Goal: Information Seeking & Learning: Learn about a topic

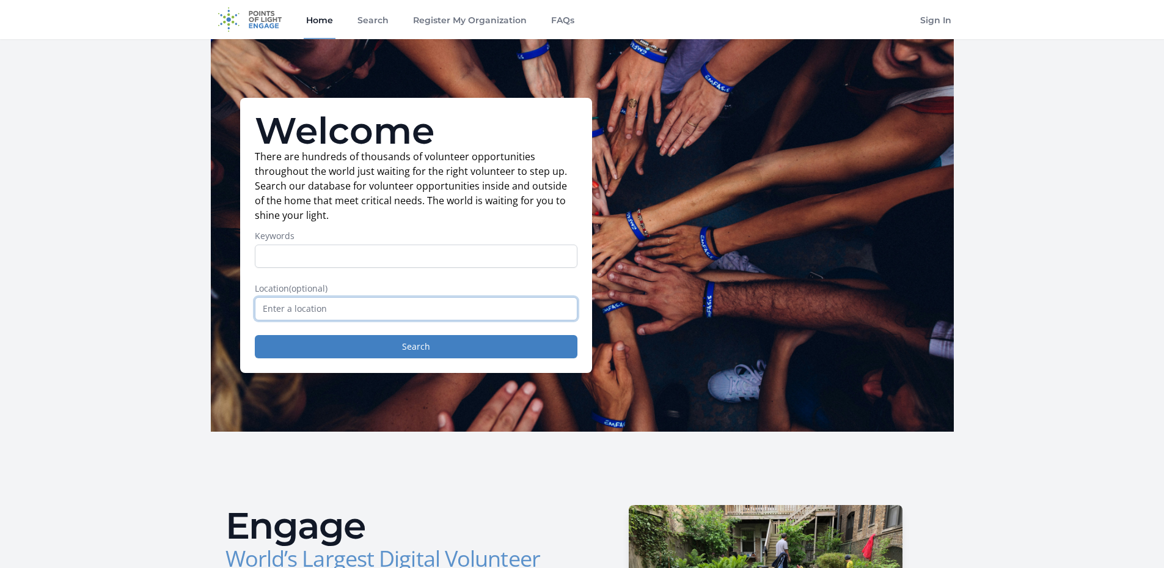
click at [351, 308] on input "text" at bounding box center [416, 308] width 323 height 23
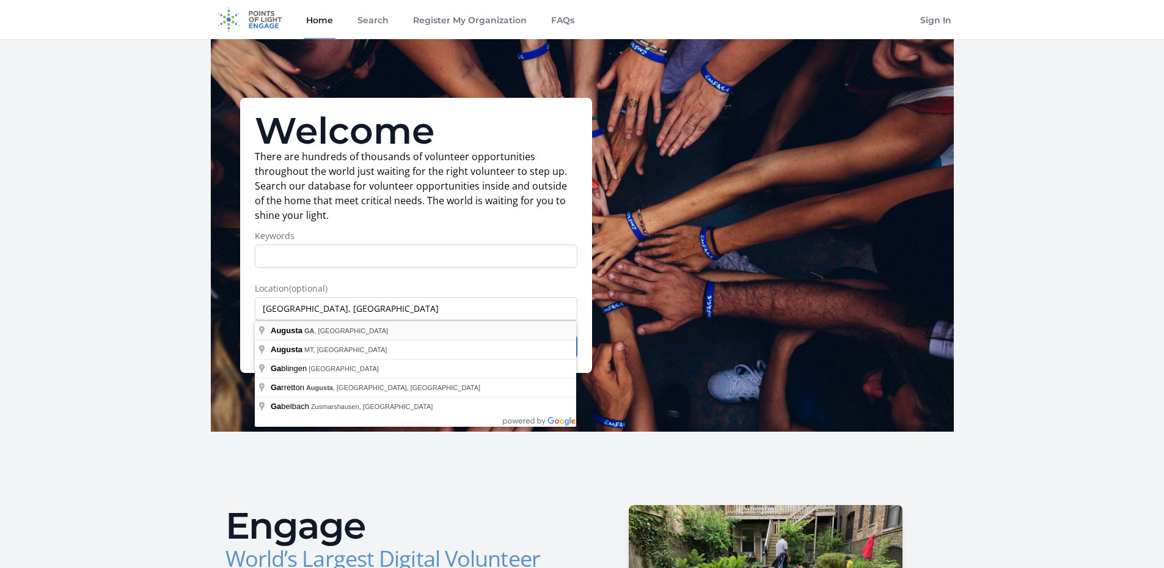
type input "Augusta, GA, USA"
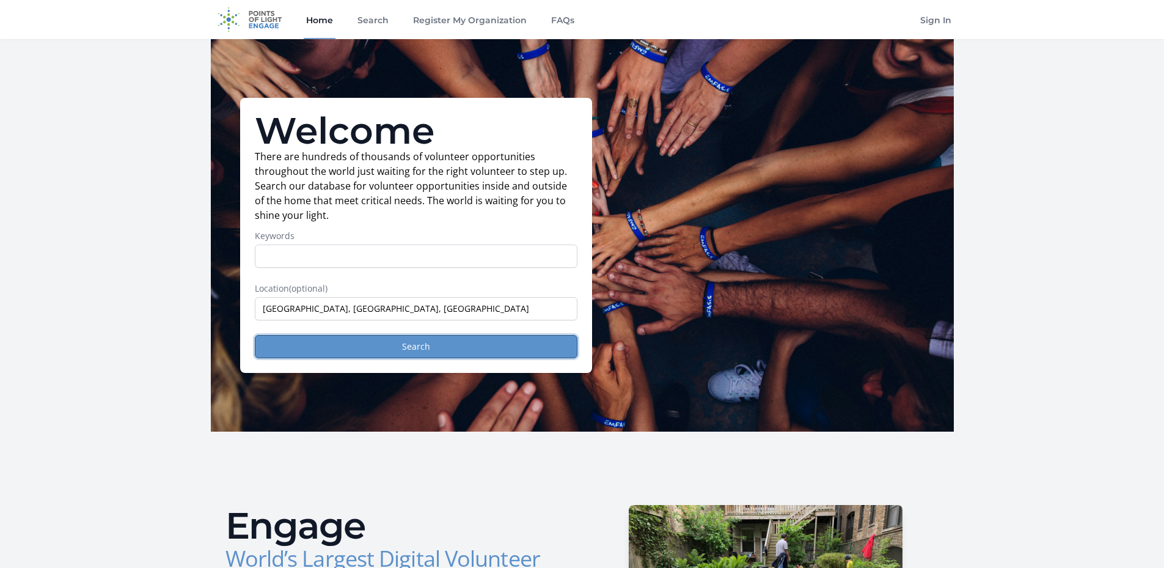
click at [339, 345] on button "Search" at bounding box center [416, 346] width 323 height 23
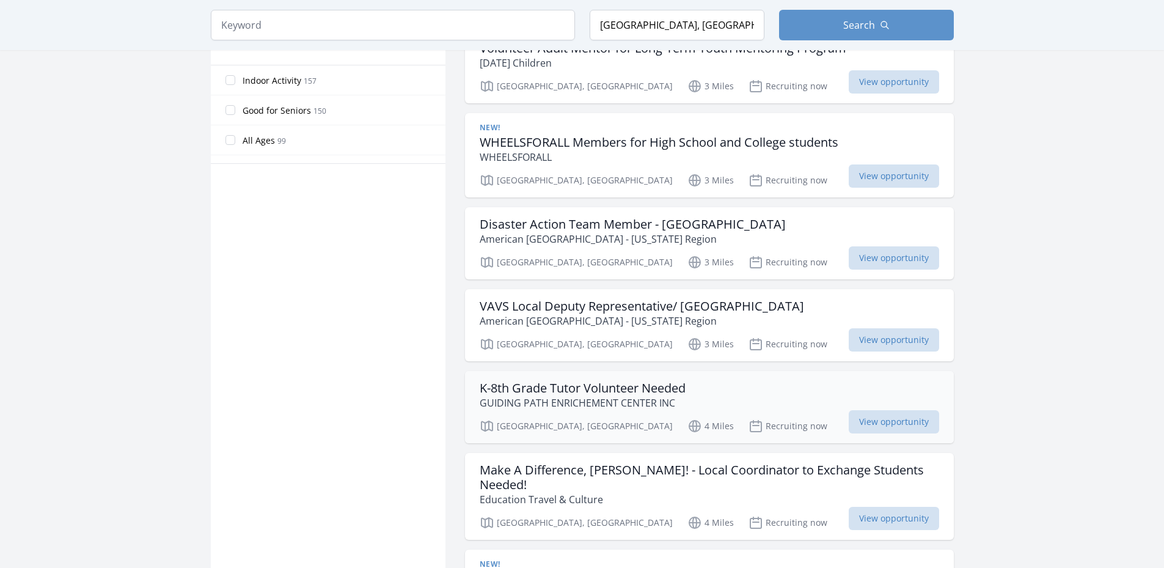
scroll to position [794, 0]
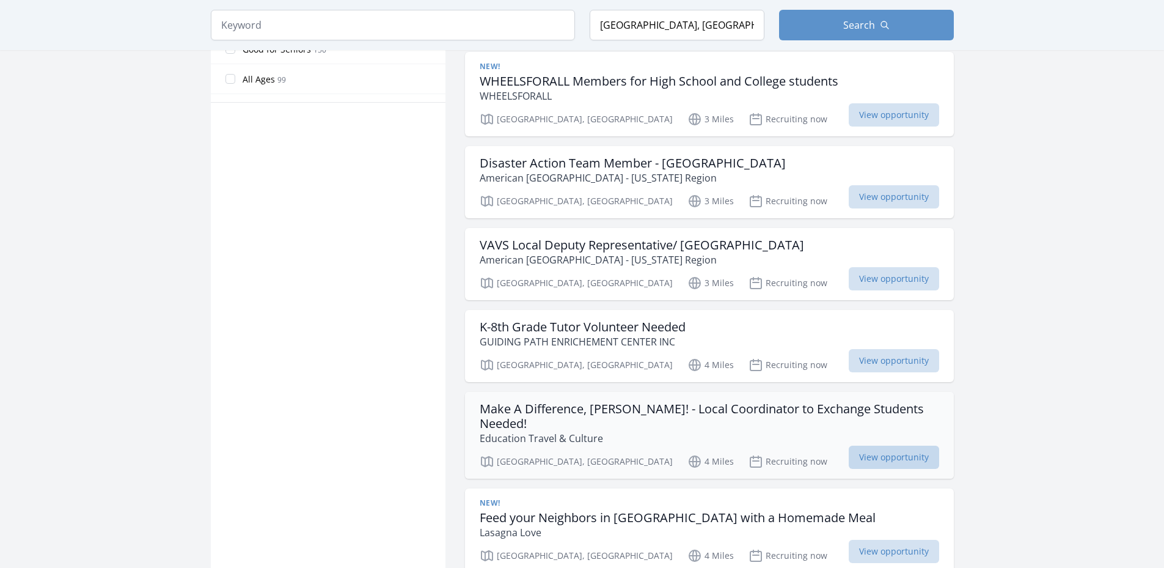
click at [864, 445] on span "View opportunity" at bounding box center [894, 456] width 90 height 23
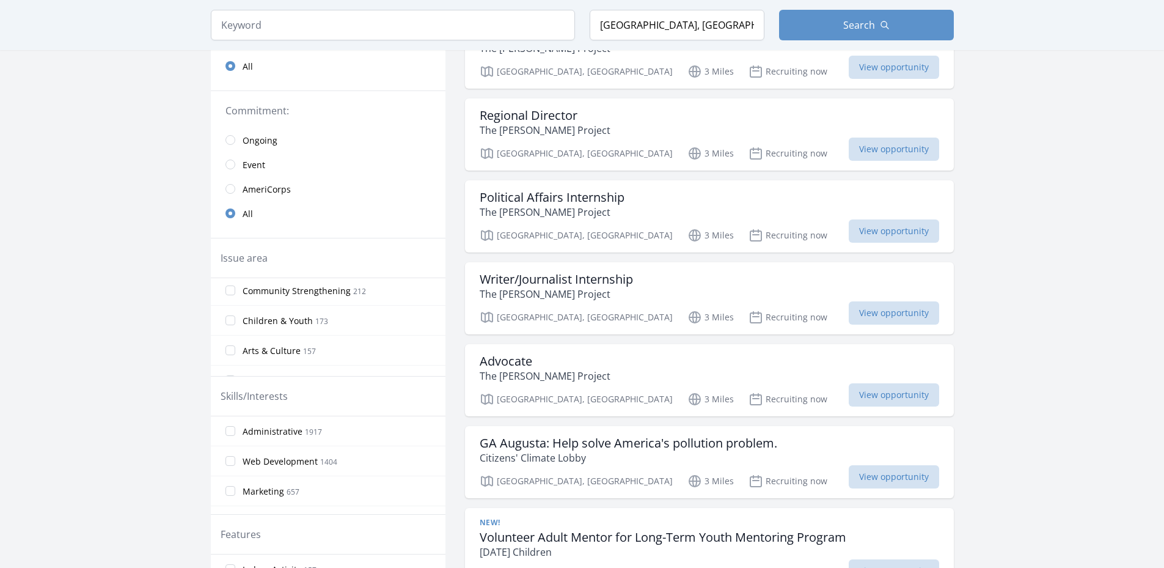
scroll to position [147, 0]
click at [228, 324] on input "Arts & Culture 157" at bounding box center [230, 326] width 10 height 10
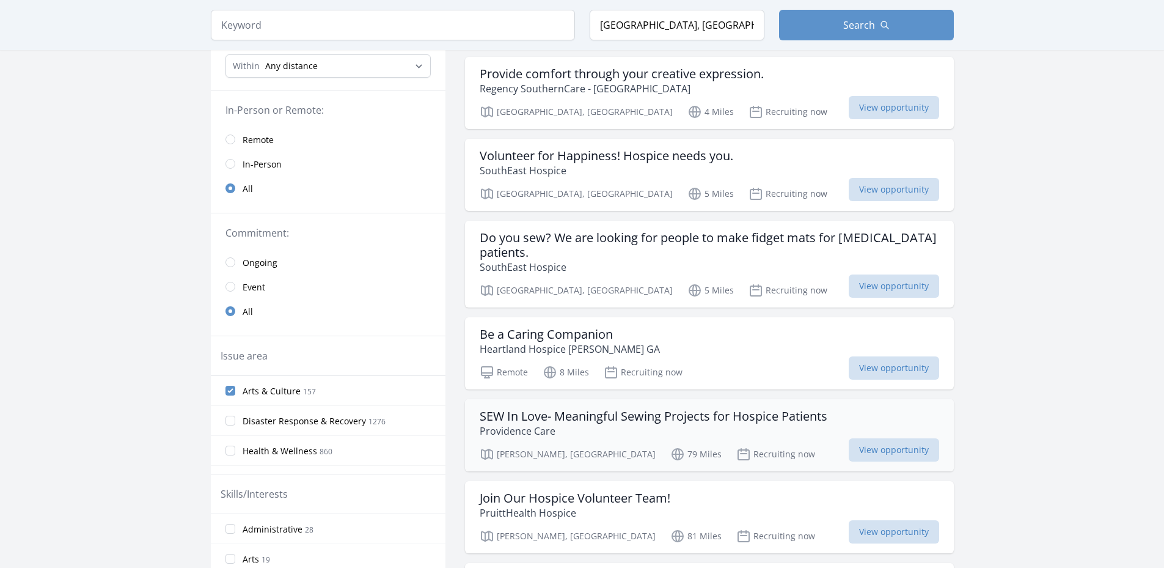
scroll to position [61, 0]
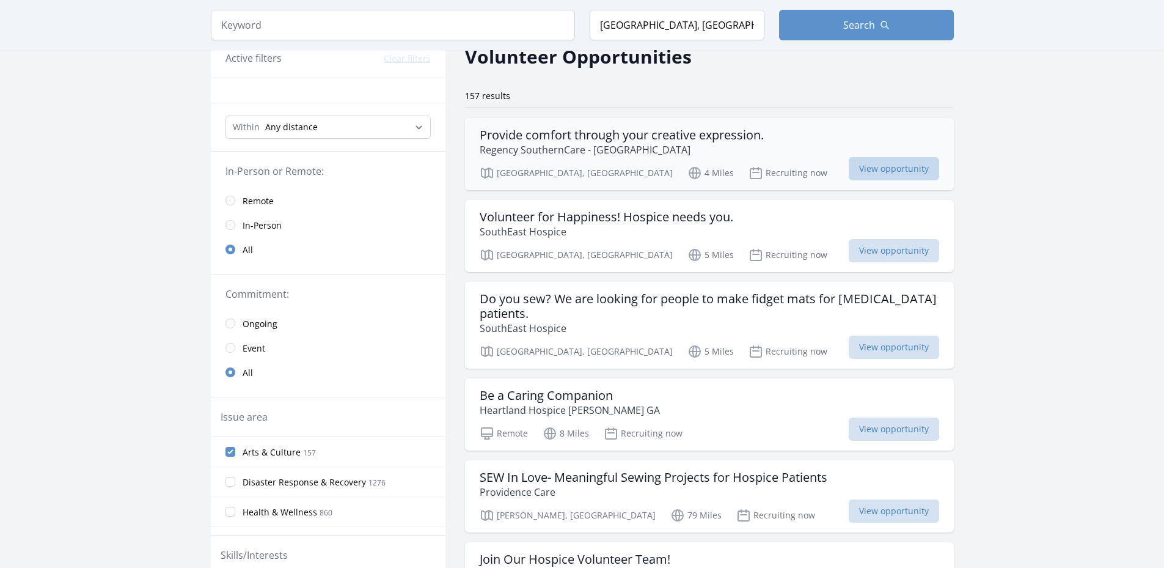
click at [874, 164] on span "View opportunity" at bounding box center [894, 168] width 90 height 23
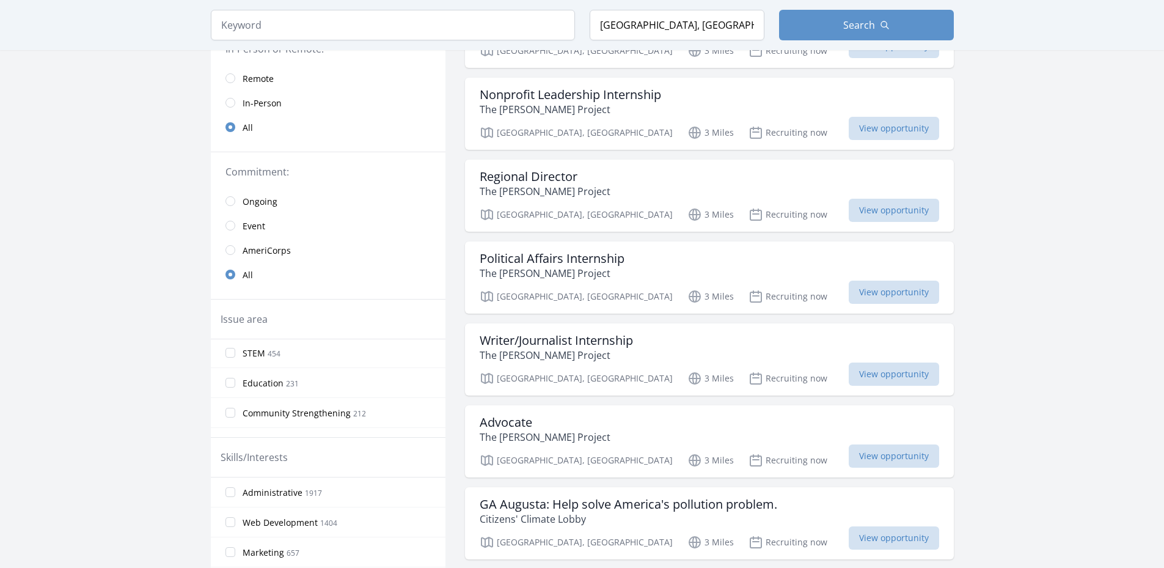
scroll to position [122, 0]
click at [229, 412] on input "Arts & Culture 157" at bounding box center [230, 411] width 10 height 10
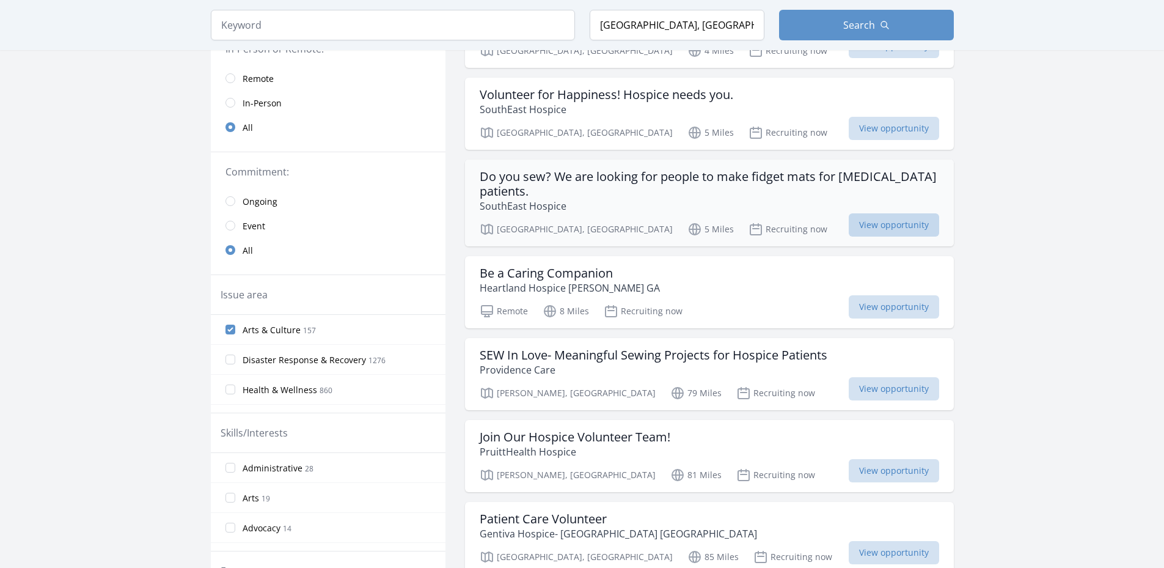
click at [876, 224] on span "View opportunity" at bounding box center [894, 224] width 90 height 23
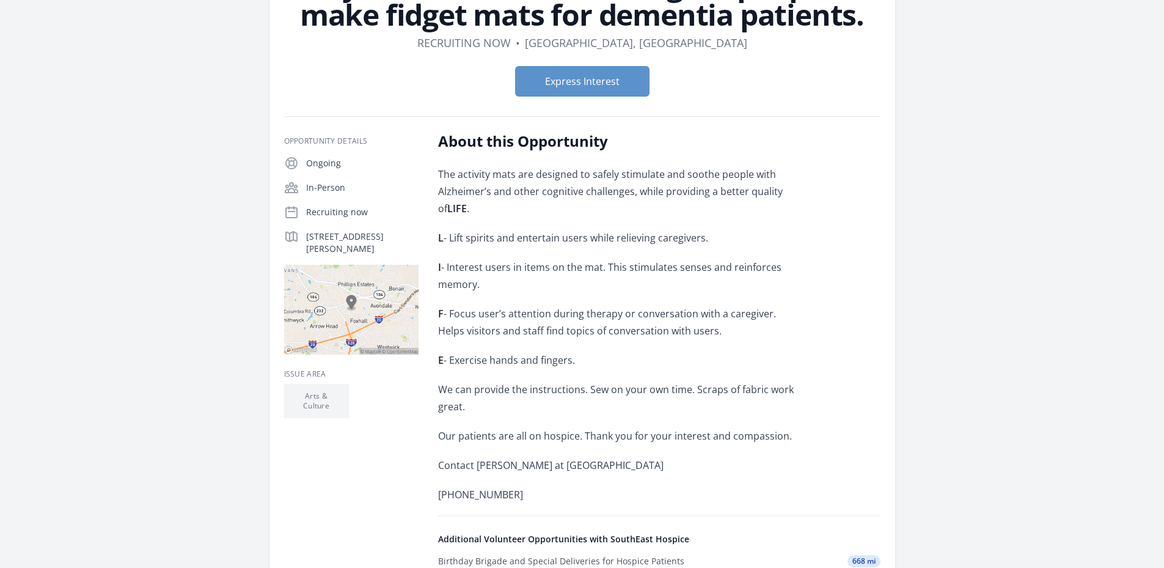
scroll to position [244, 0]
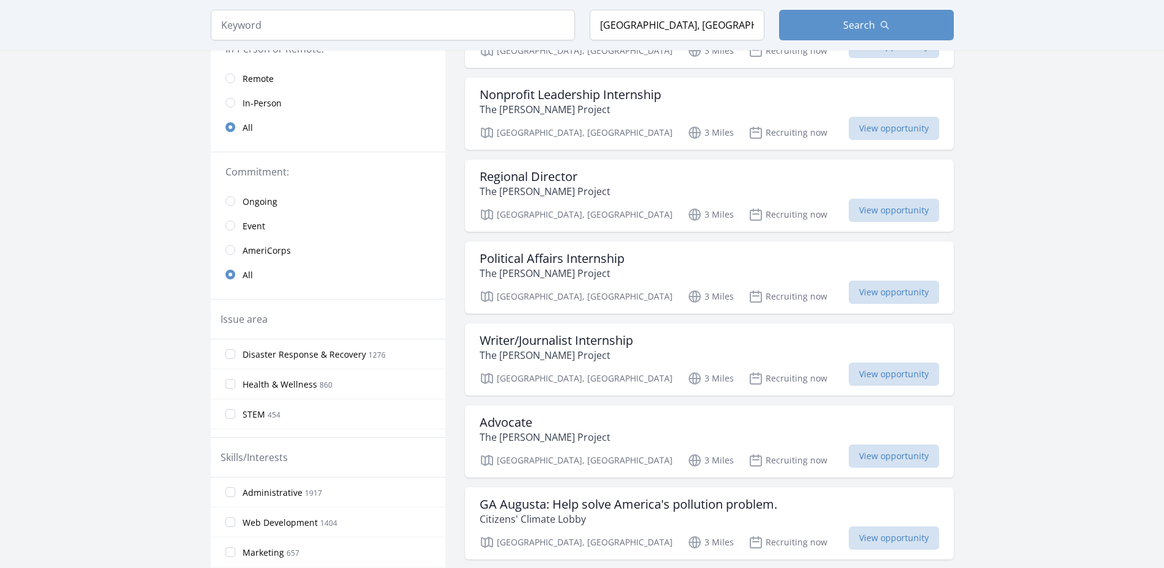
scroll to position [305, 0]
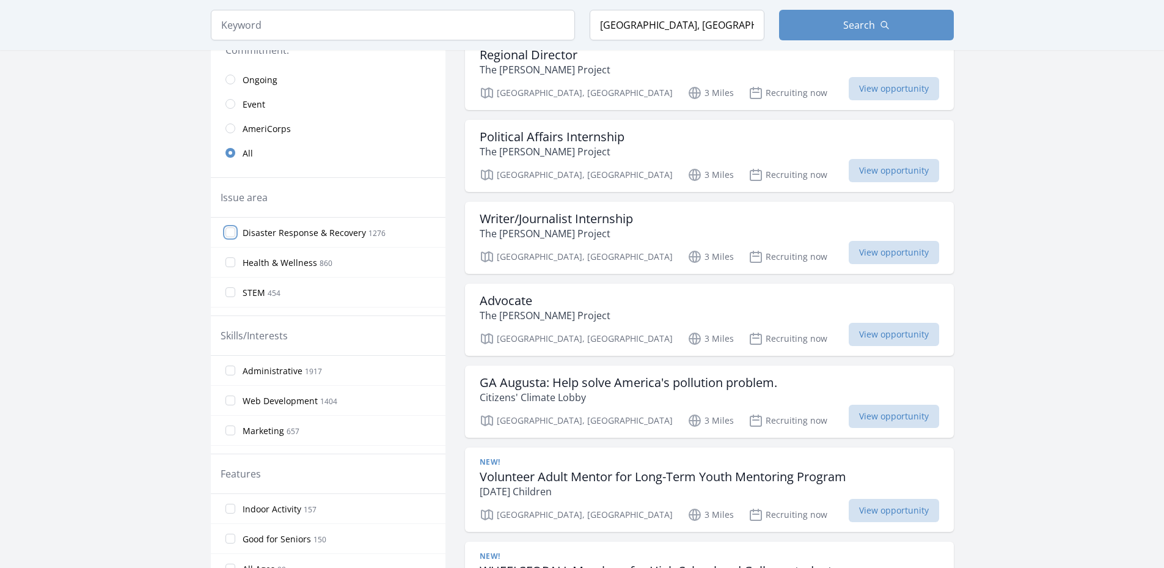
click at [232, 232] on input "Disaster Response & Recovery 1276" at bounding box center [230, 232] width 10 height 10
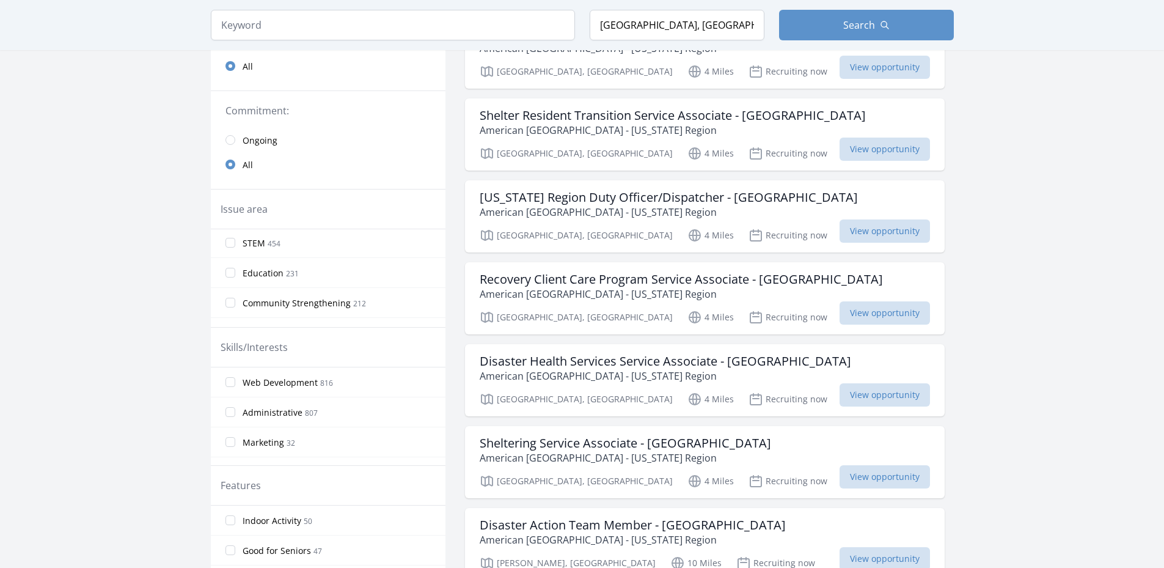
scroll to position [0, 0]
click at [231, 242] on input "Disaster Response & Recovery 1276" at bounding box center [230, 244] width 10 height 10
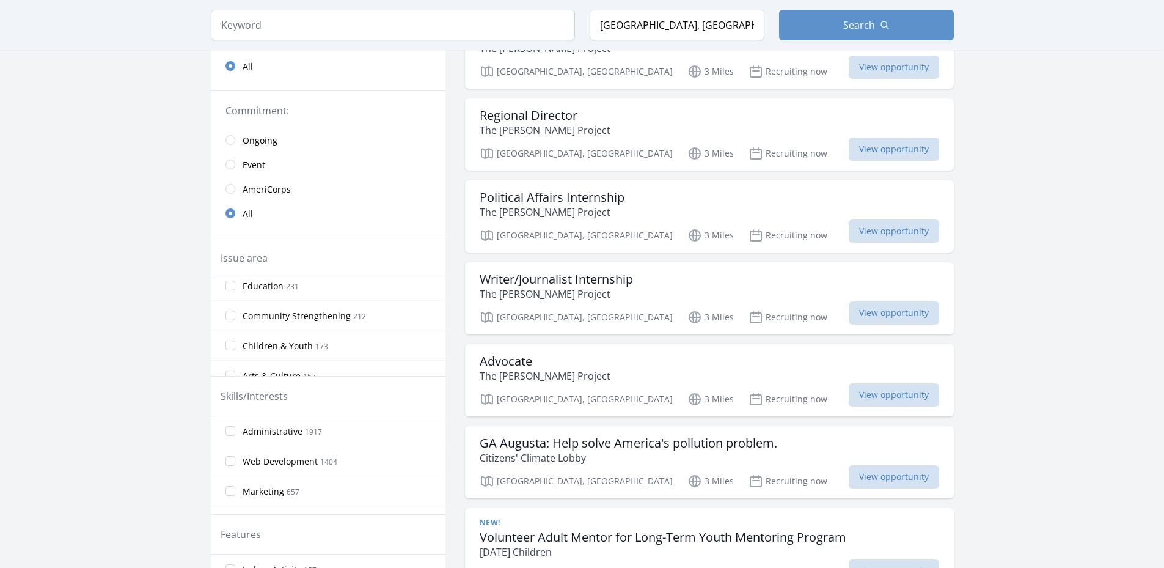
scroll to position [147, 0]
click at [235, 327] on input "Arts & Culture 157" at bounding box center [230, 326] width 10 height 10
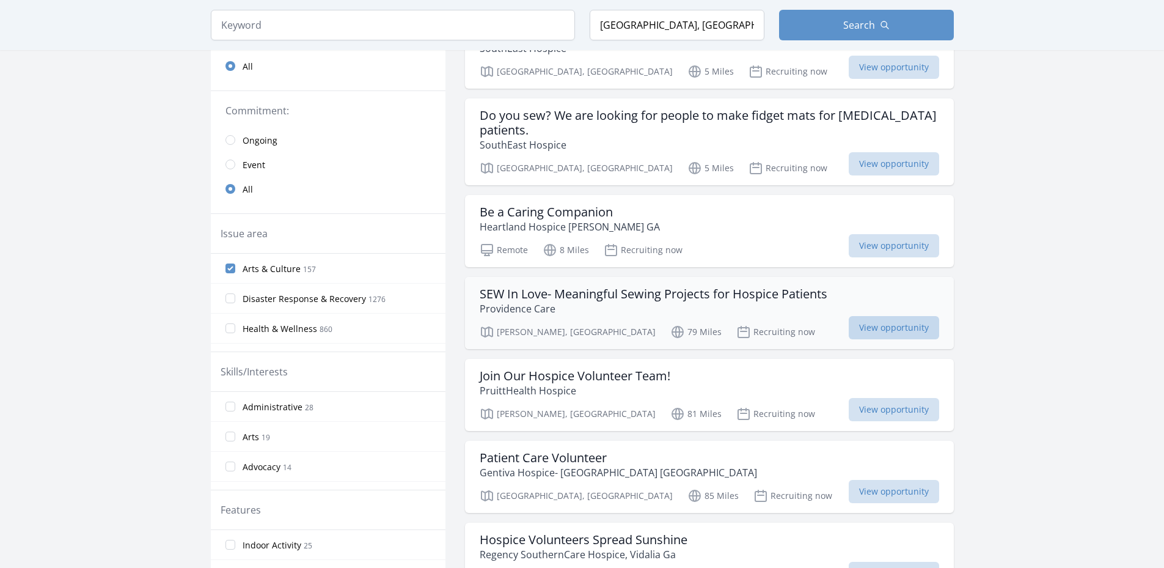
click at [873, 328] on span "View opportunity" at bounding box center [894, 327] width 90 height 23
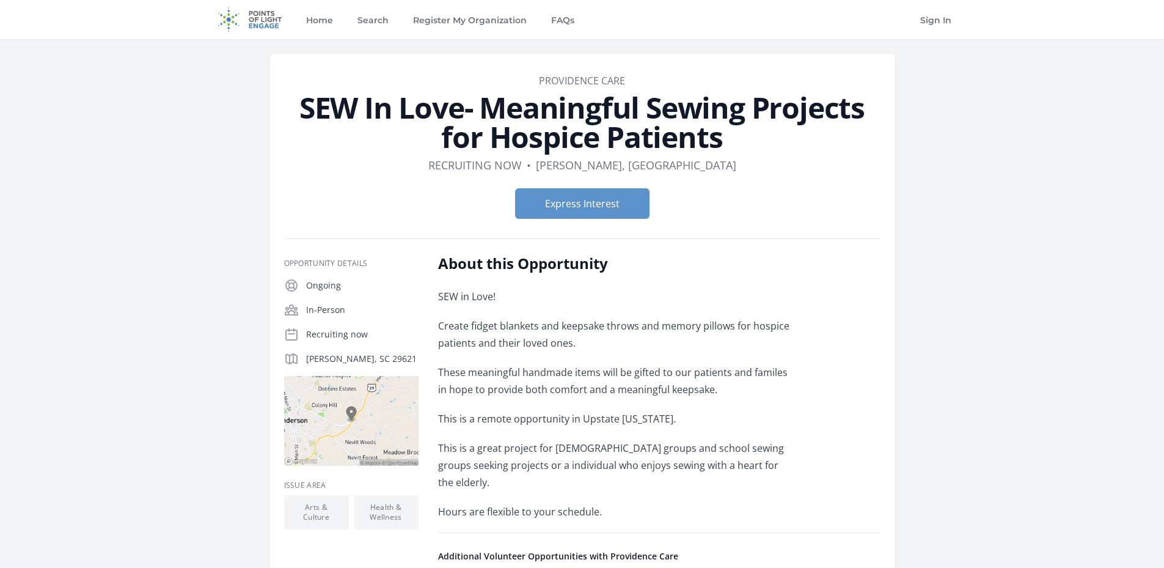
scroll to position [61, 0]
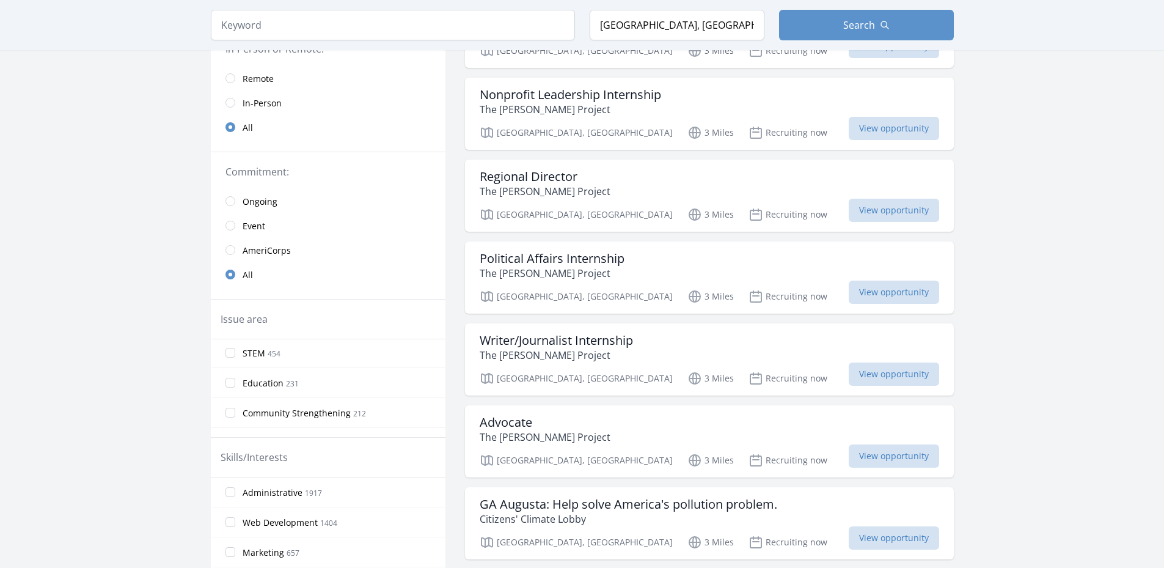
scroll to position [122, 0]
click at [229, 412] on input "Arts & Culture 157" at bounding box center [230, 411] width 10 height 10
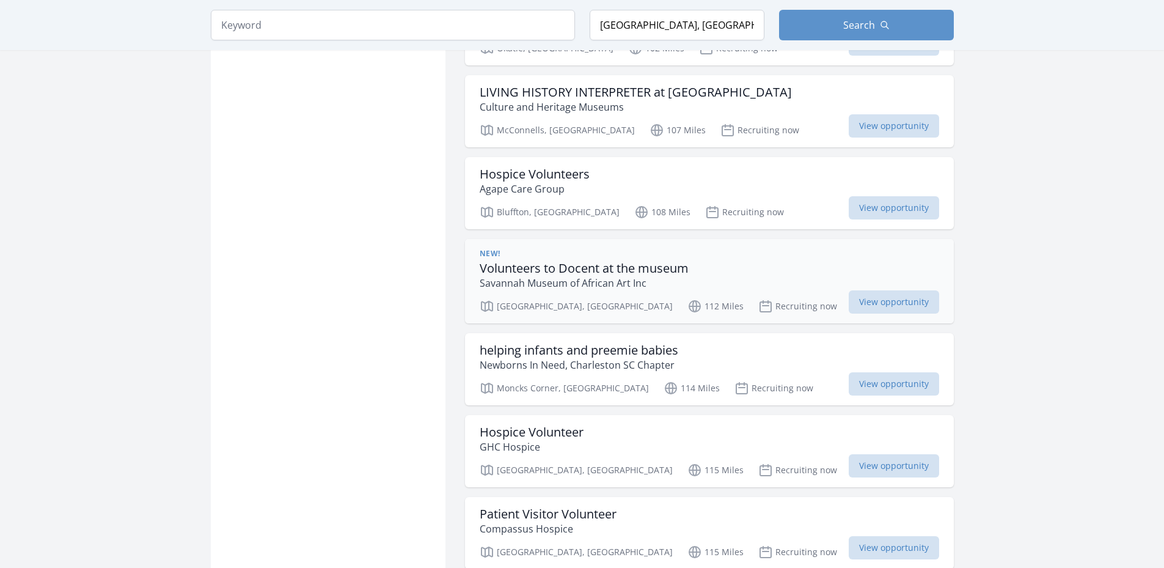
scroll to position [1283, 0]
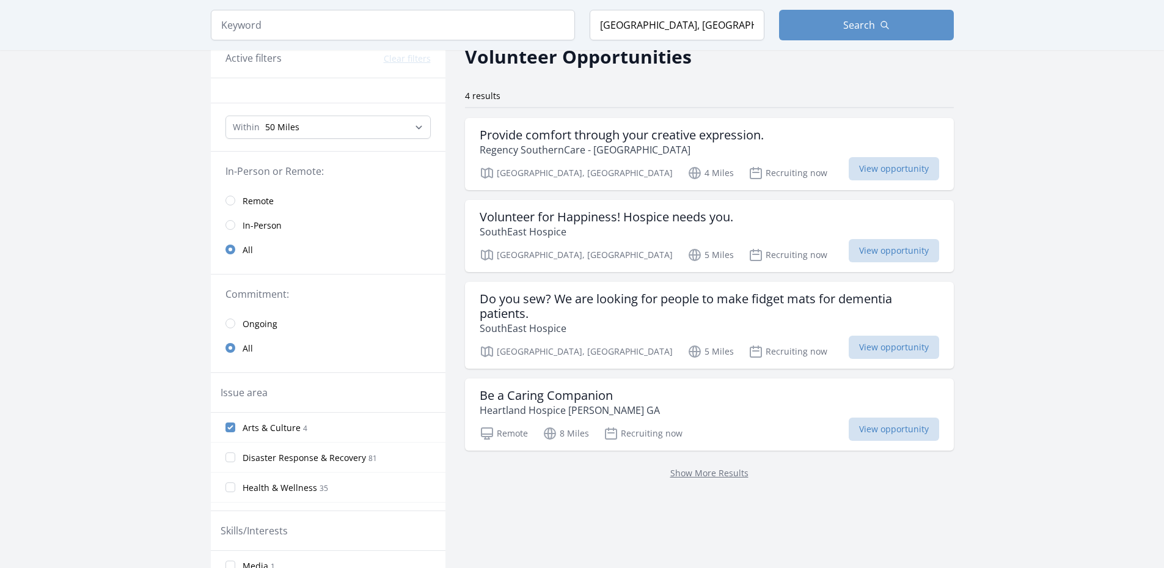
scroll to position [122, 0]
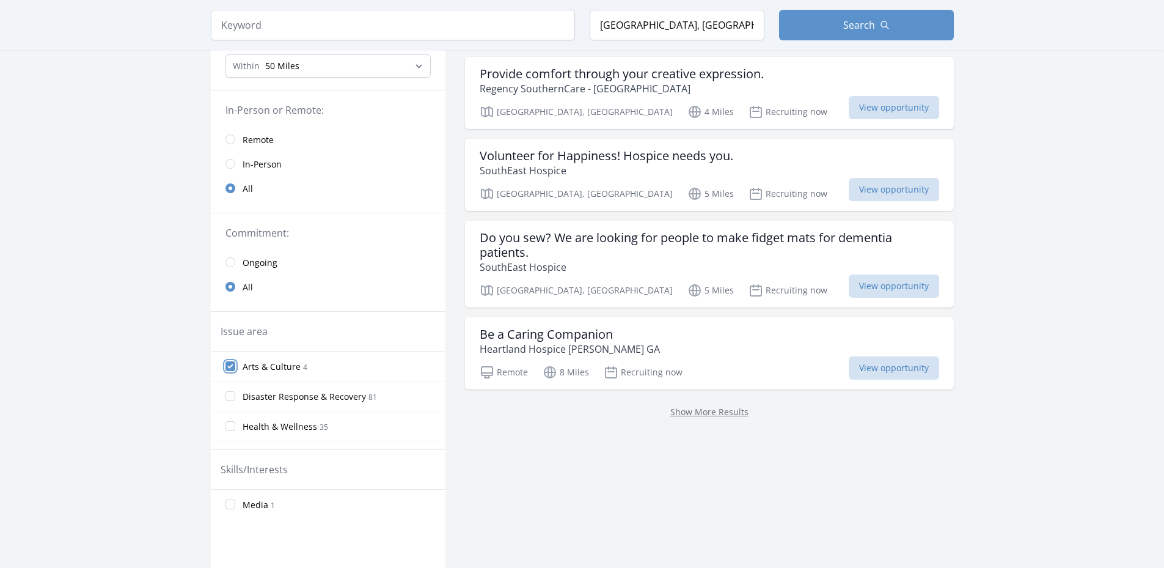
click at [231, 368] on input "Arts & Culture 4" at bounding box center [230, 366] width 10 height 10
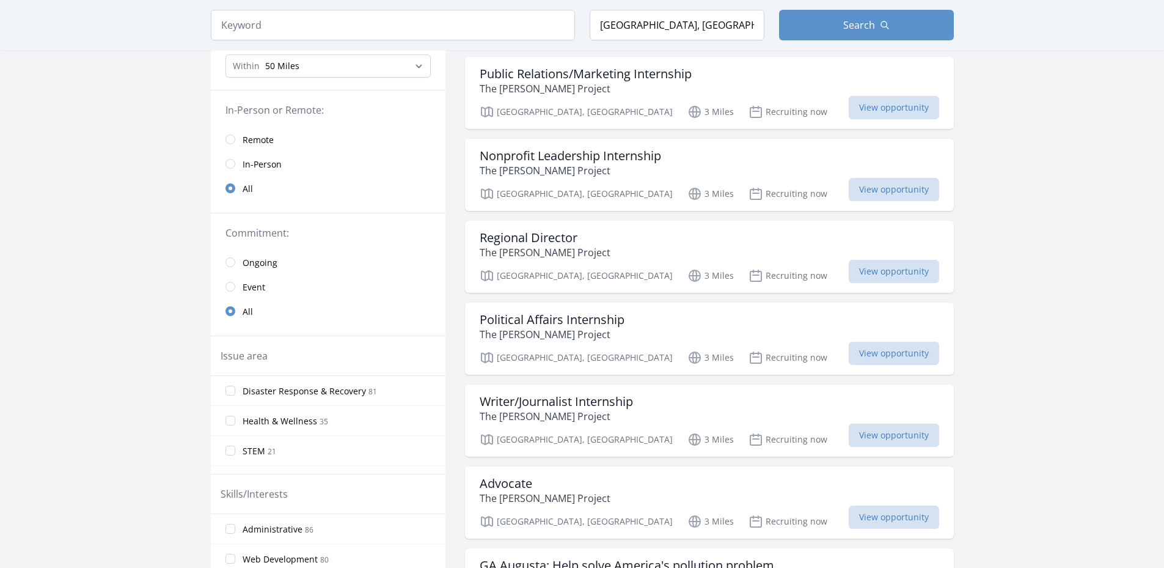
scroll to position [0, 0]
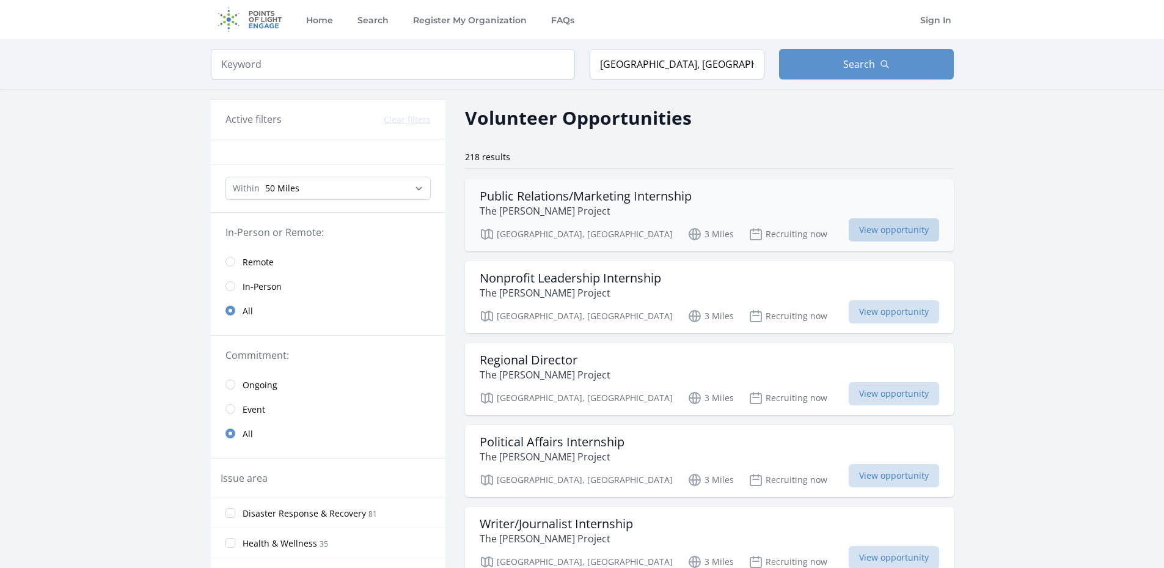
click at [915, 222] on span "View opportunity" at bounding box center [894, 229] width 90 height 23
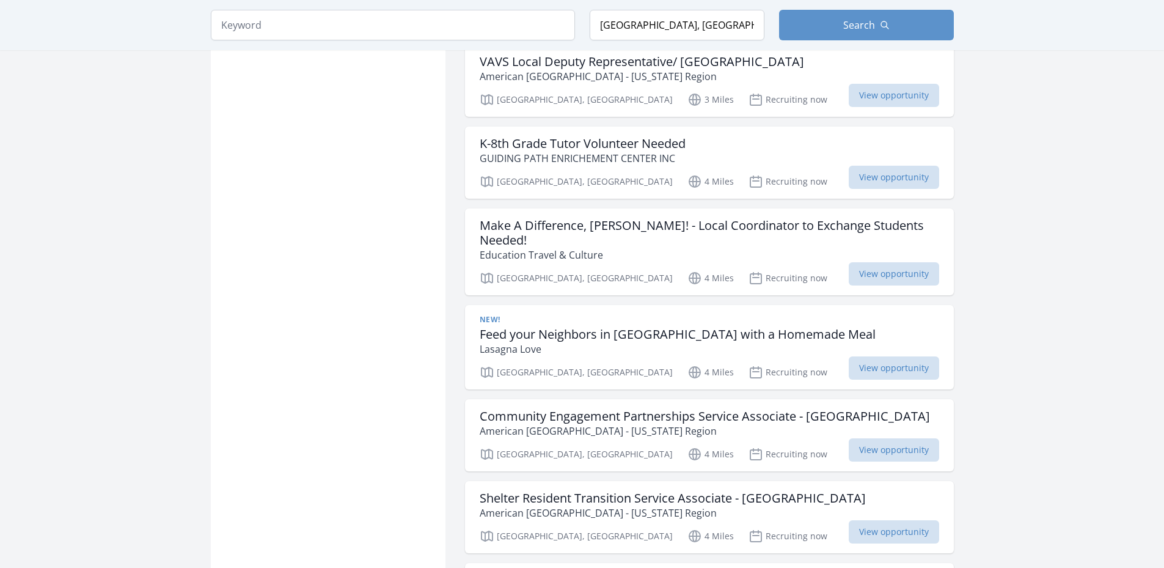
scroll to position [1038, 0]
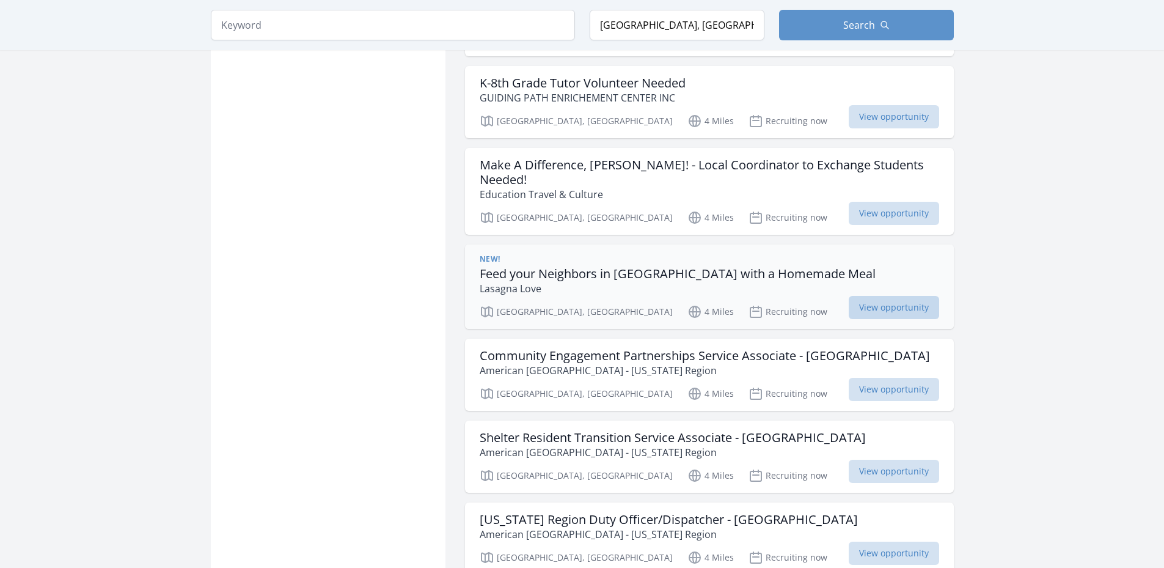
click at [851, 297] on span "View opportunity" at bounding box center [894, 307] width 90 height 23
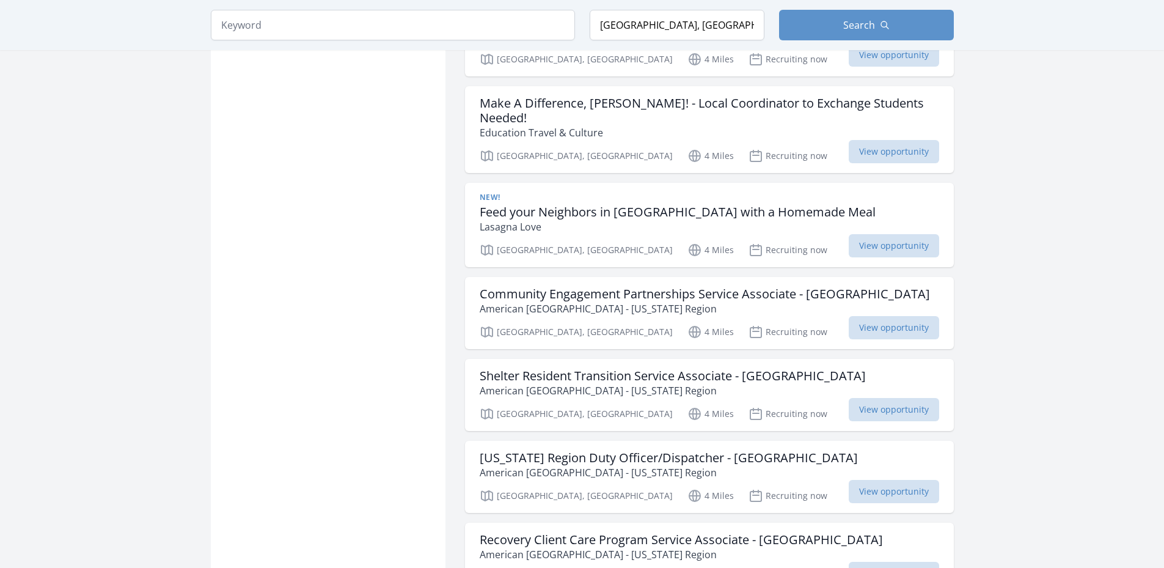
scroll to position [1221, 0]
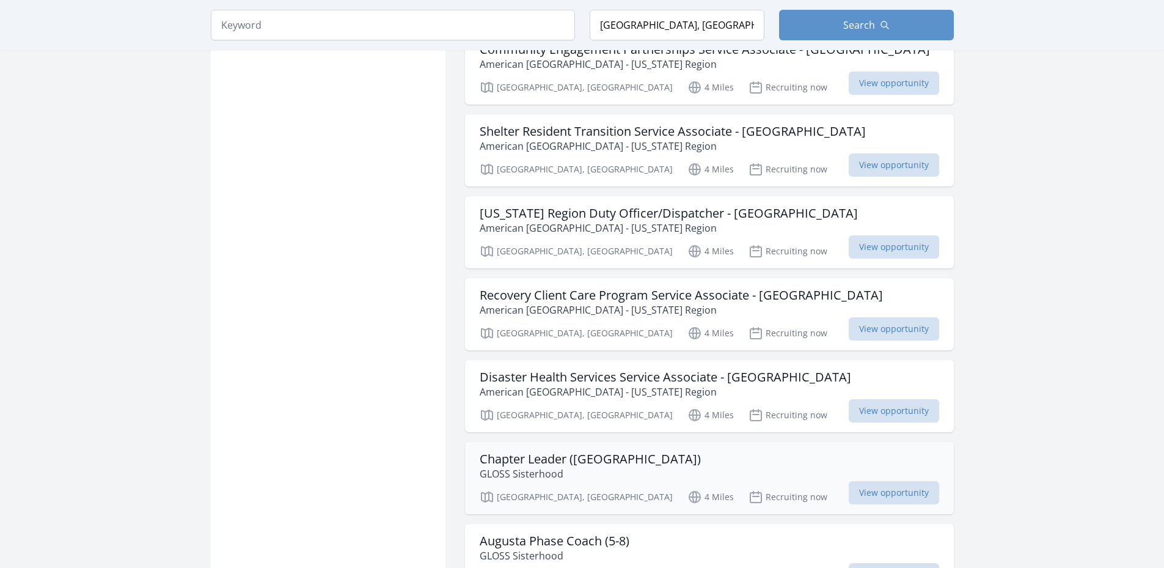
scroll to position [1405, 0]
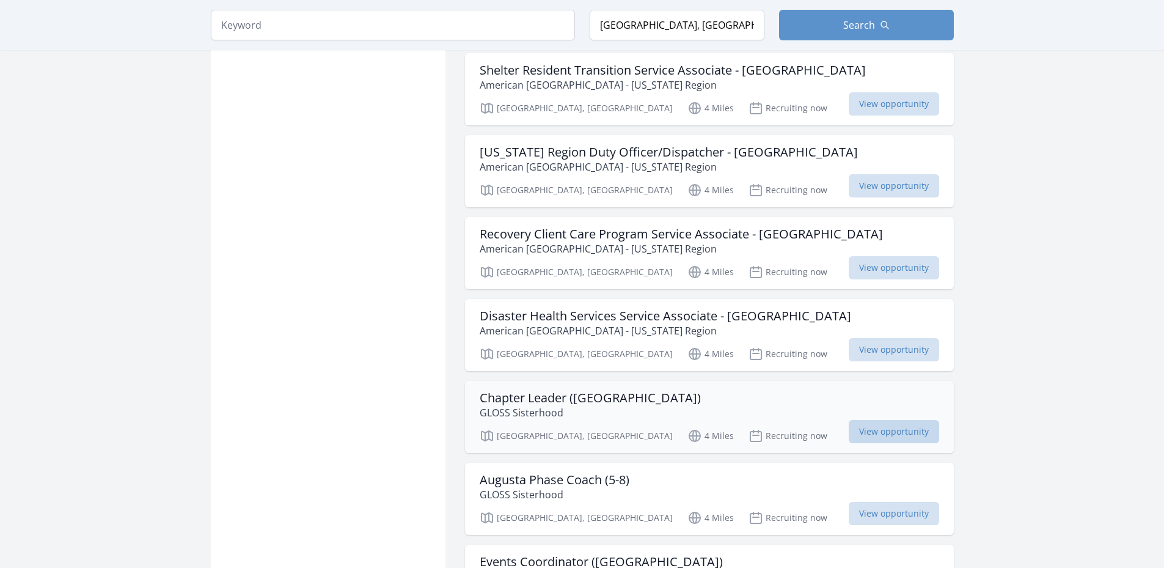
click at [895, 420] on span "View opportunity" at bounding box center [894, 431] width 90 height 23
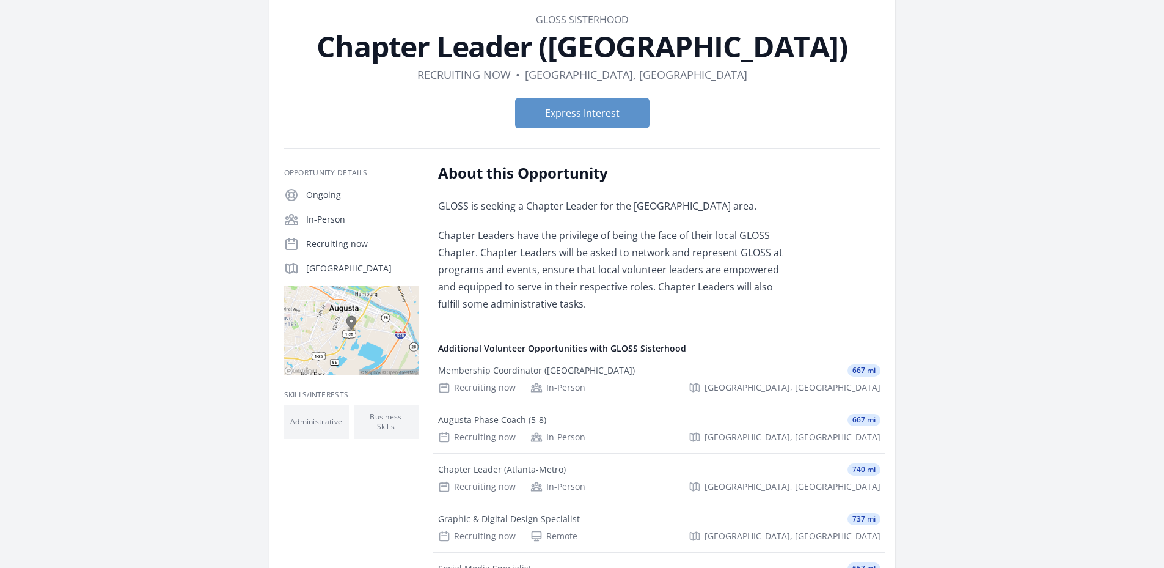
scroll to position [183, 0]
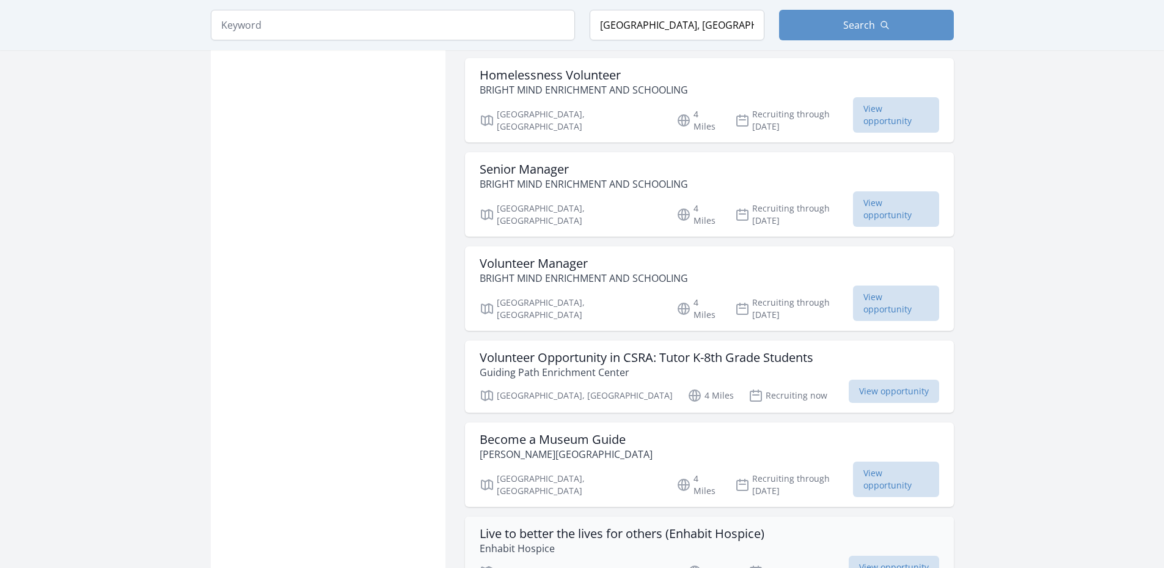
scroll to position [2872, 0]
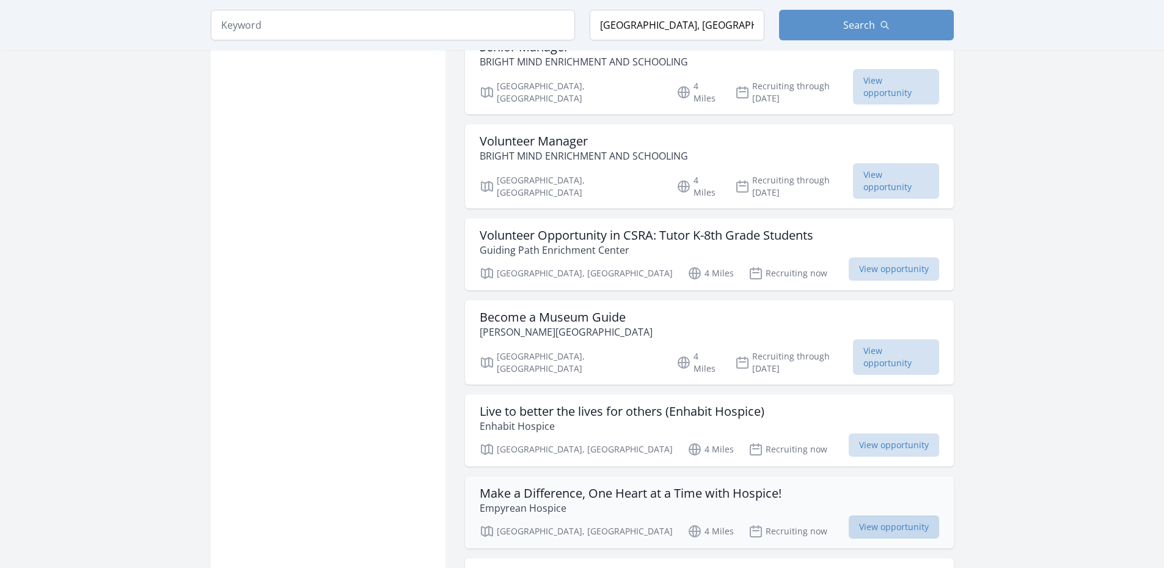
click at [880, 515] on span "View opportunity" at bounding box center [894, 526] width 90 height 23
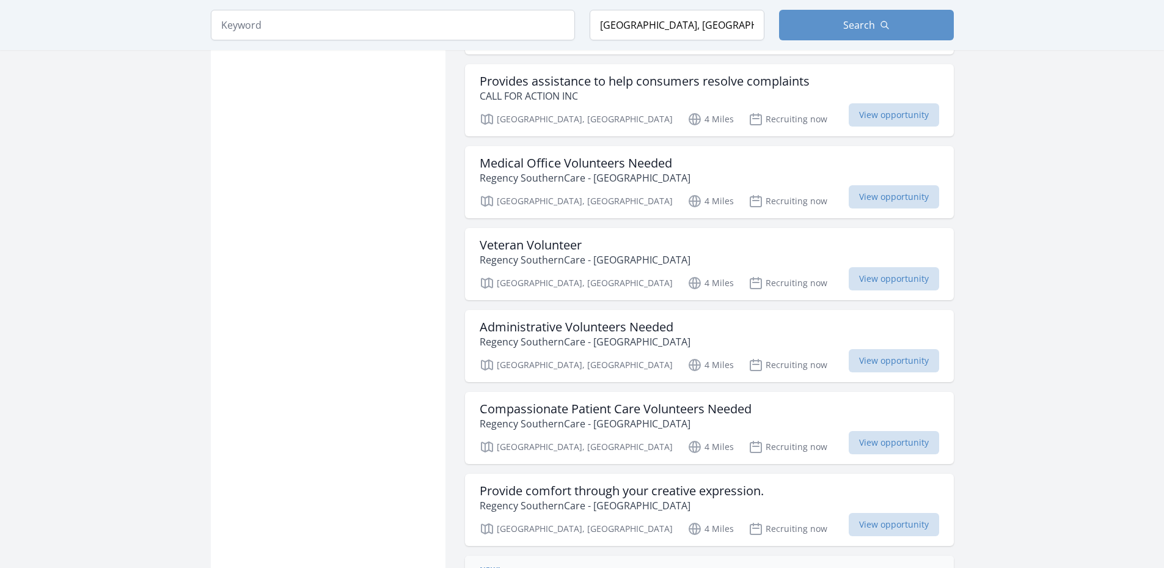
scroll to position [3605, 0]
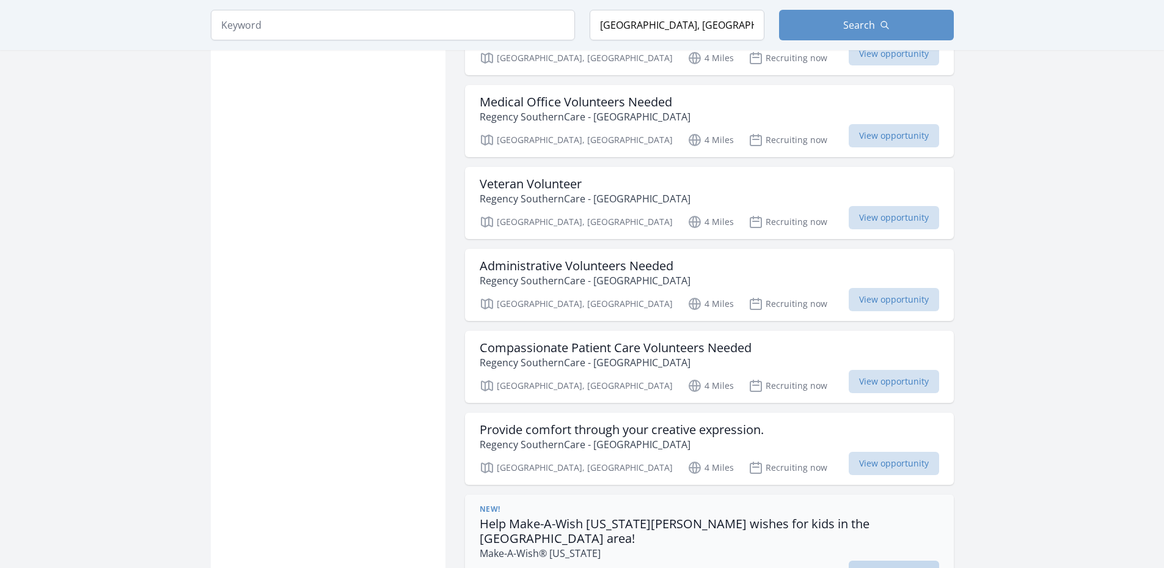
click at [880, 560] on span "View opportunity" at bounding box center [894, 571] width 90 height 23
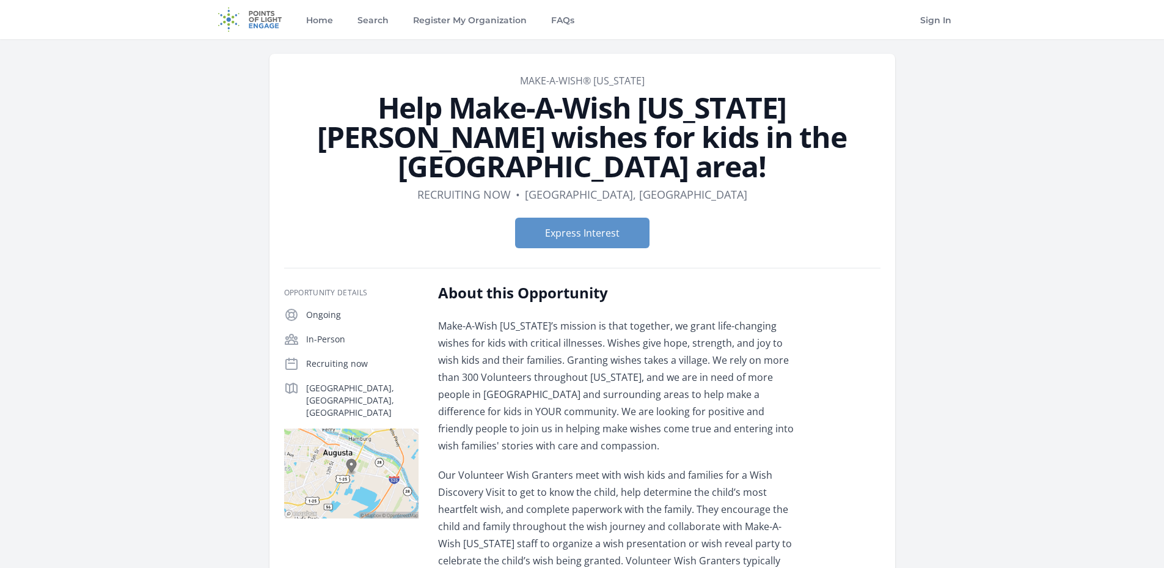
scroll to position [122, 0]
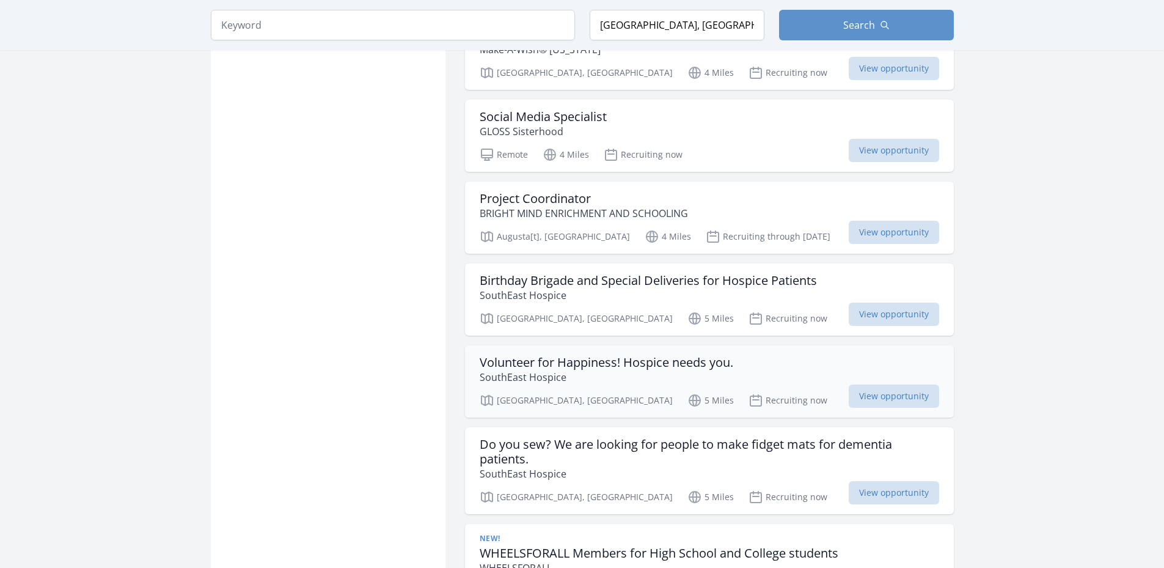
scroll to position [4170, 0]
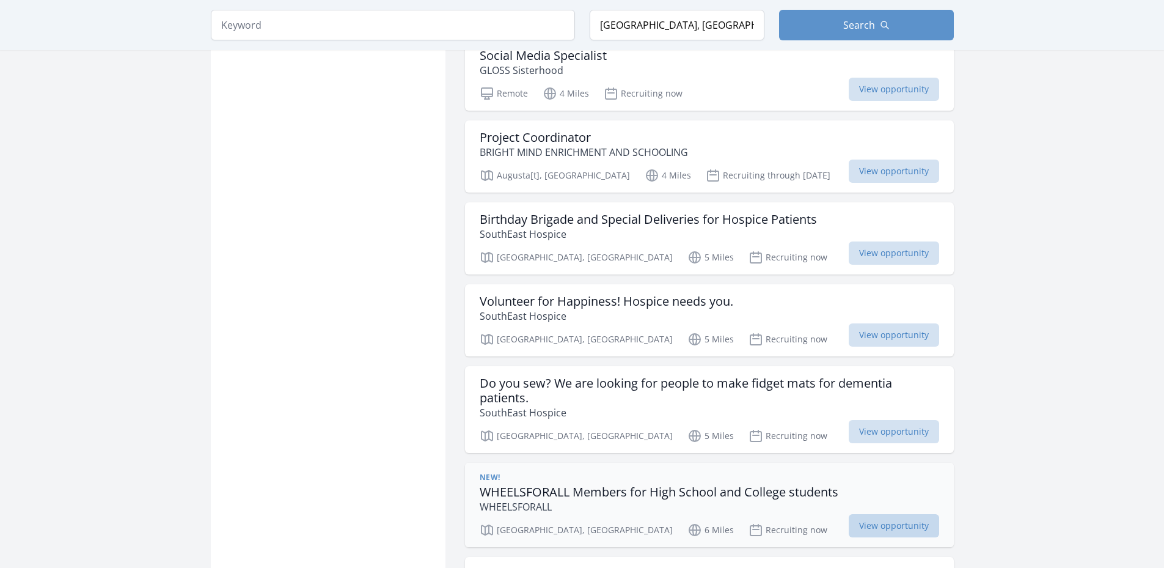
click at [874, 514] on span "View opportunity" at bounding box center [894, 525] width 90 height 23
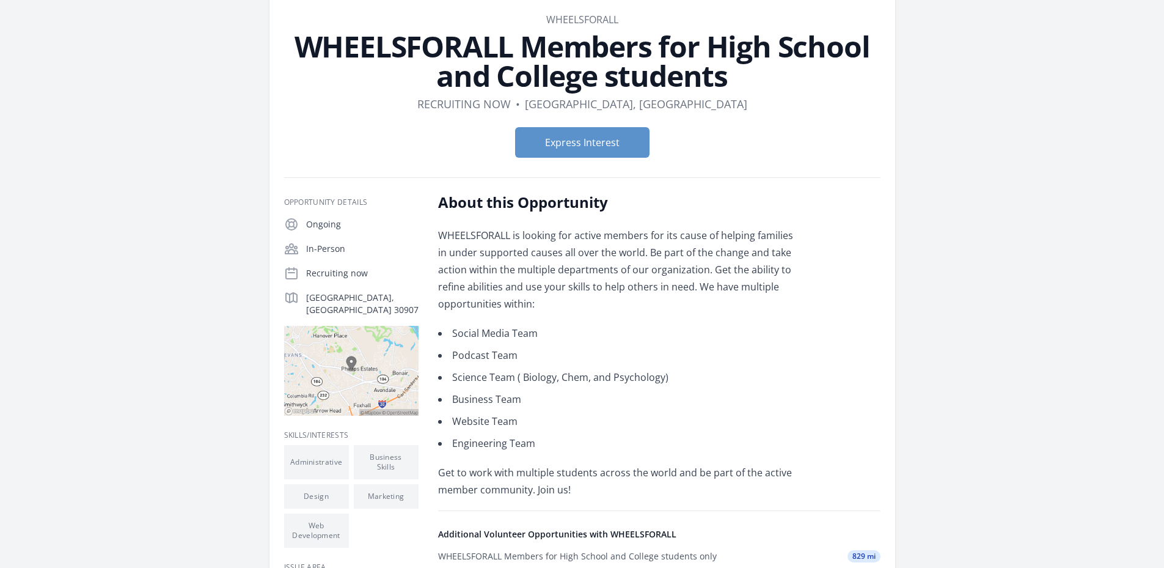
scroll to position [244, 0]
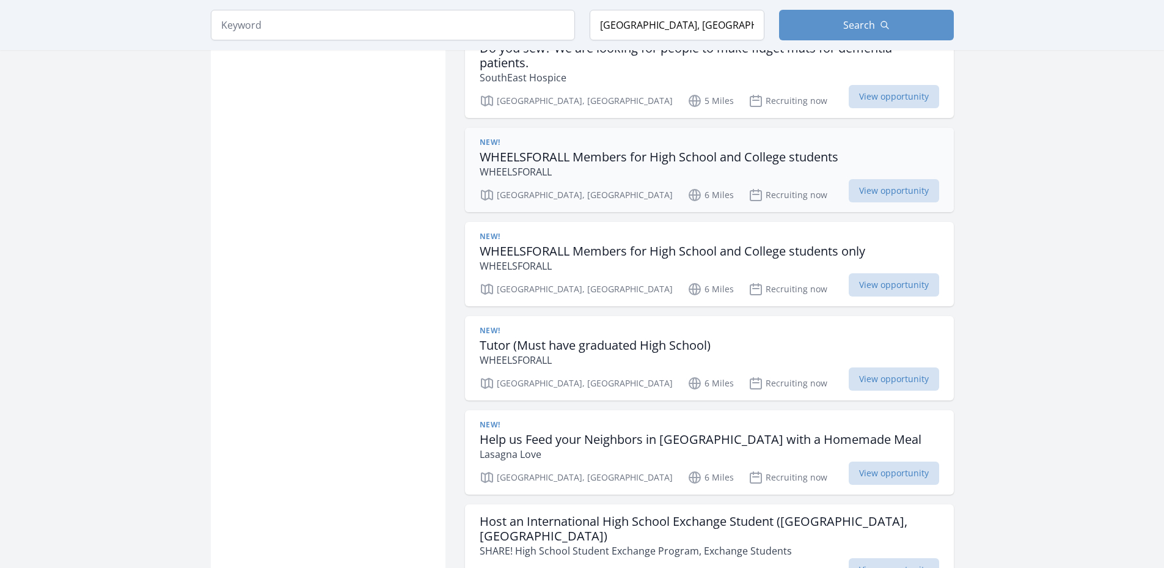
scroll to position [4627, 0]
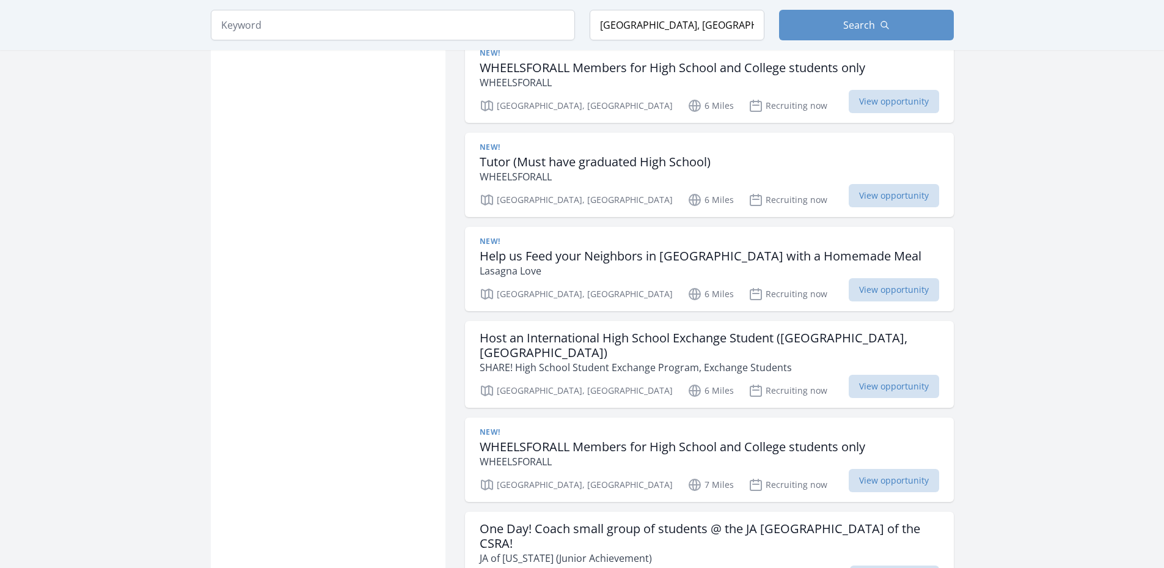
scroll to position [5860, 0]
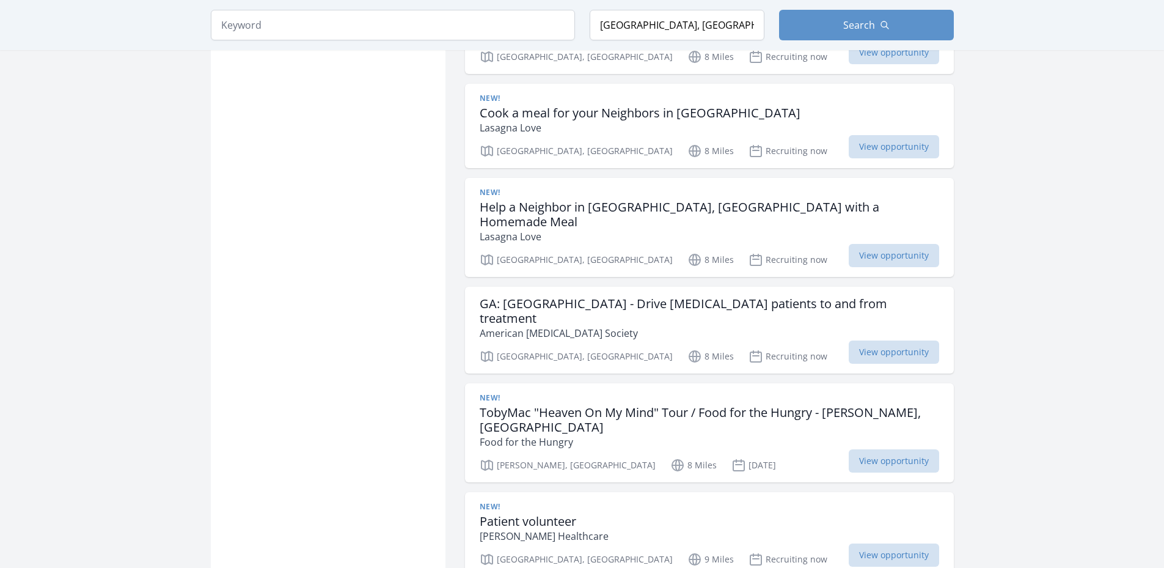
scroll to position [4990, 0]
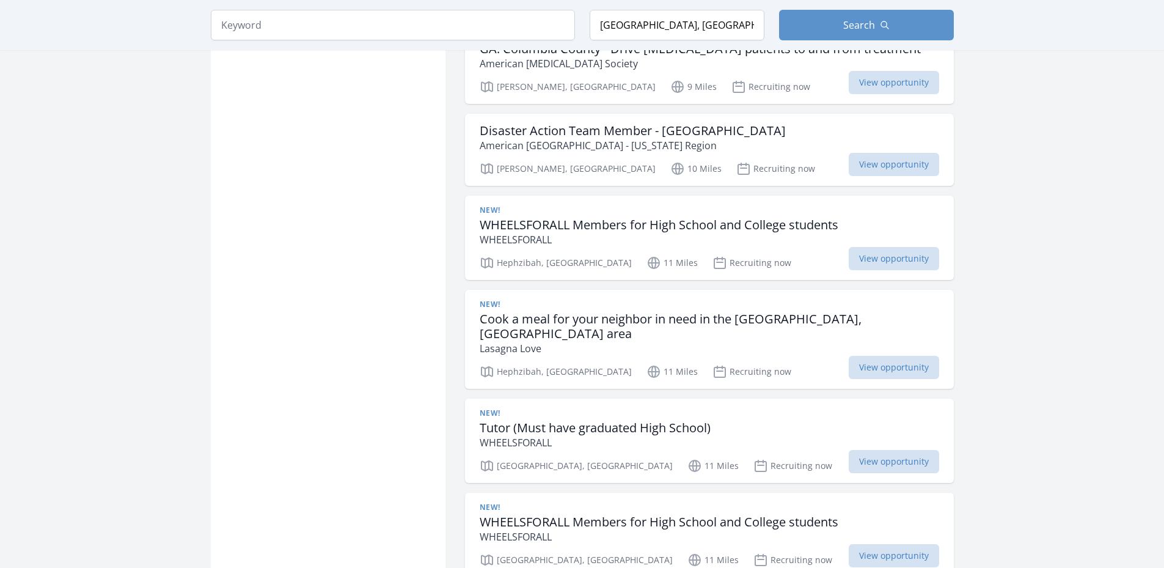
scroll to position [9023, 0]
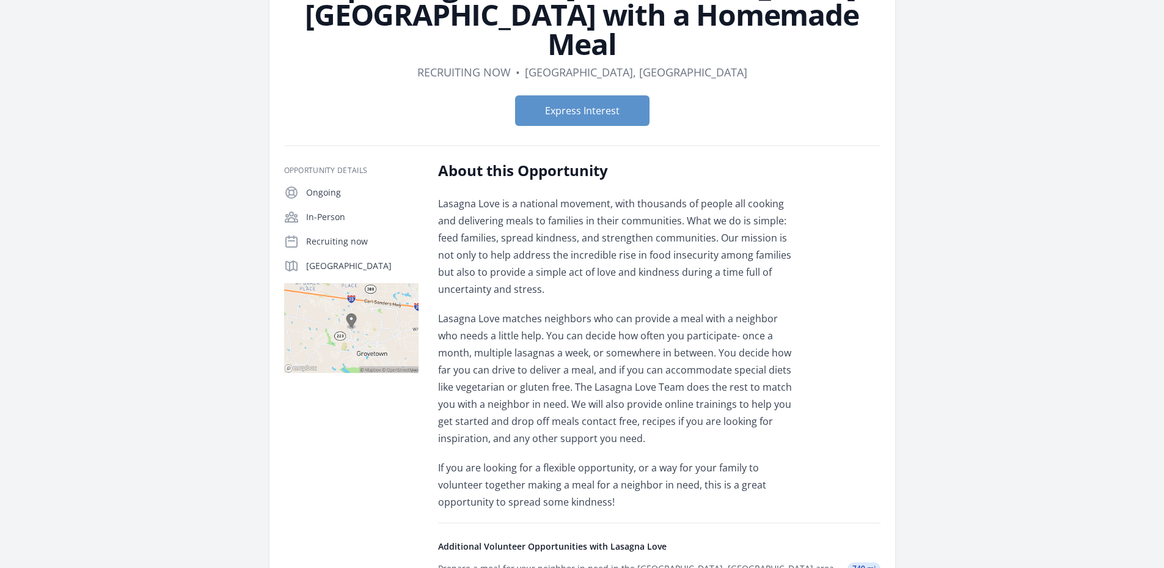
scroll to position [183, 0]
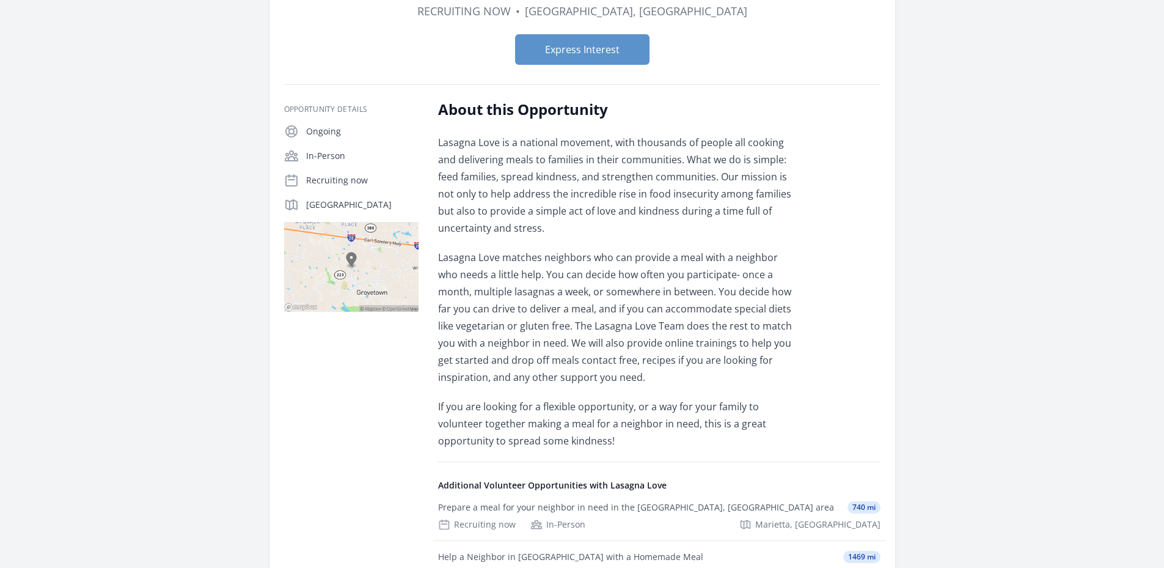
click at [709, 401] on p "If you are looking for a flexible opportunity, or a way for your family to volu…" at bounding box center [616, 423] width 357 height 51
drag, startPoint x: 710, startPoint y: 393, endPoint x: 762, endPoint y: 396, distance: 52.0
click at [762, 398] on p "If you are looking for a flexible opportunity, or a way for your family to volu…" at bounding box center [616, 423] width 357 height 51
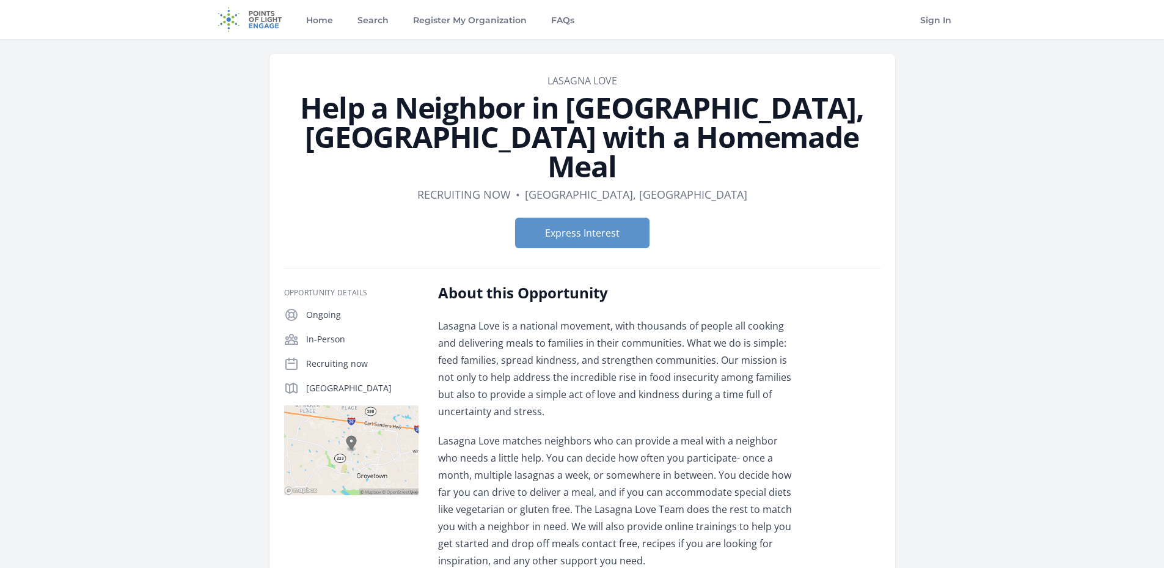
scroll to position [244, 0]
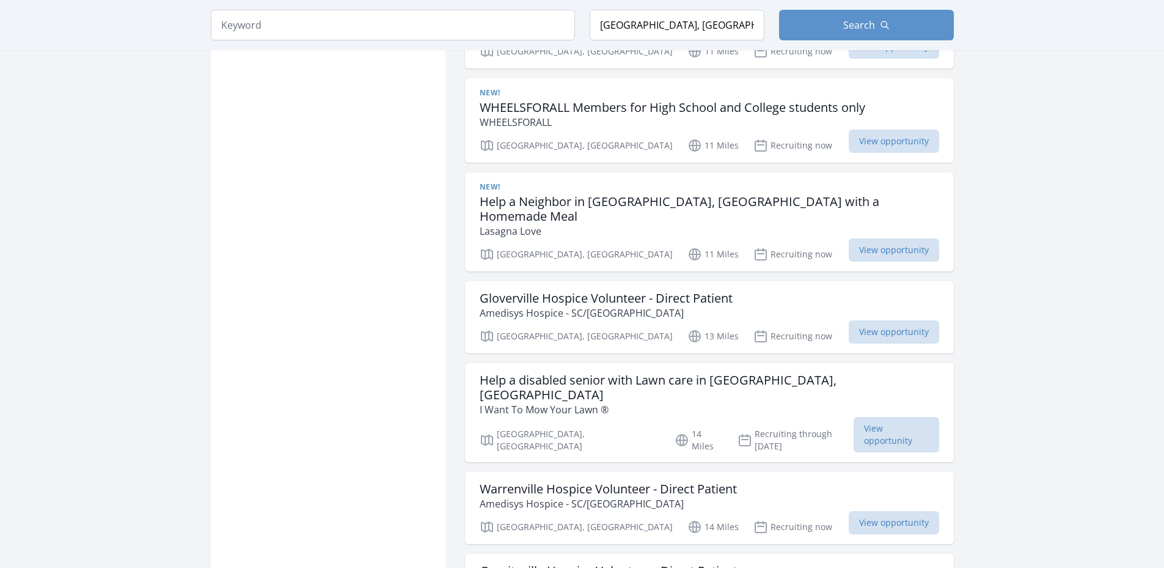
scroll to position [9532, 0]
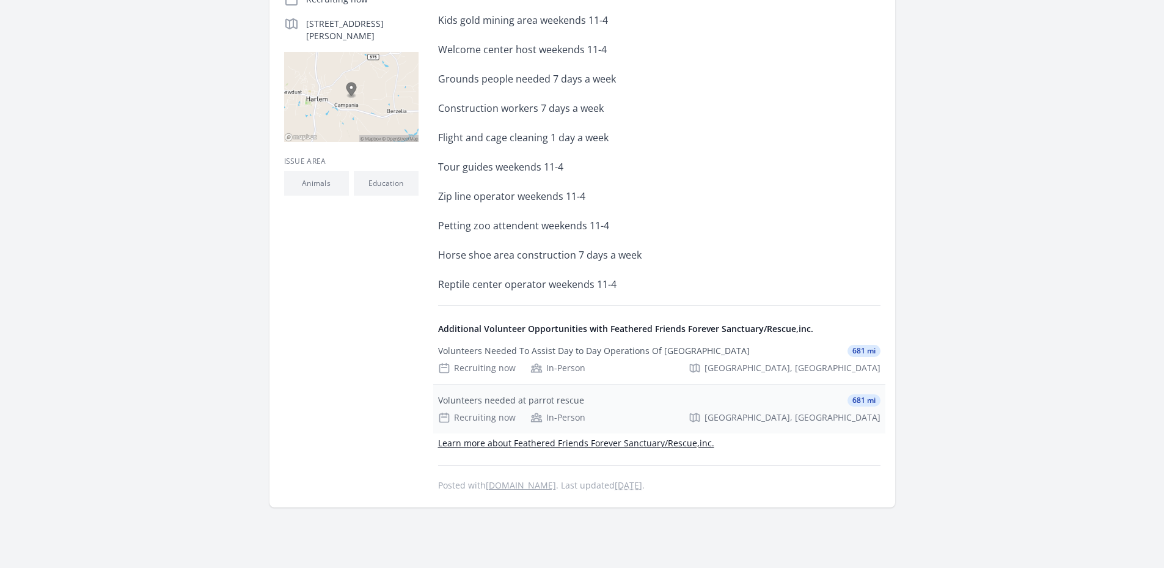
scroll to position [367, 0]
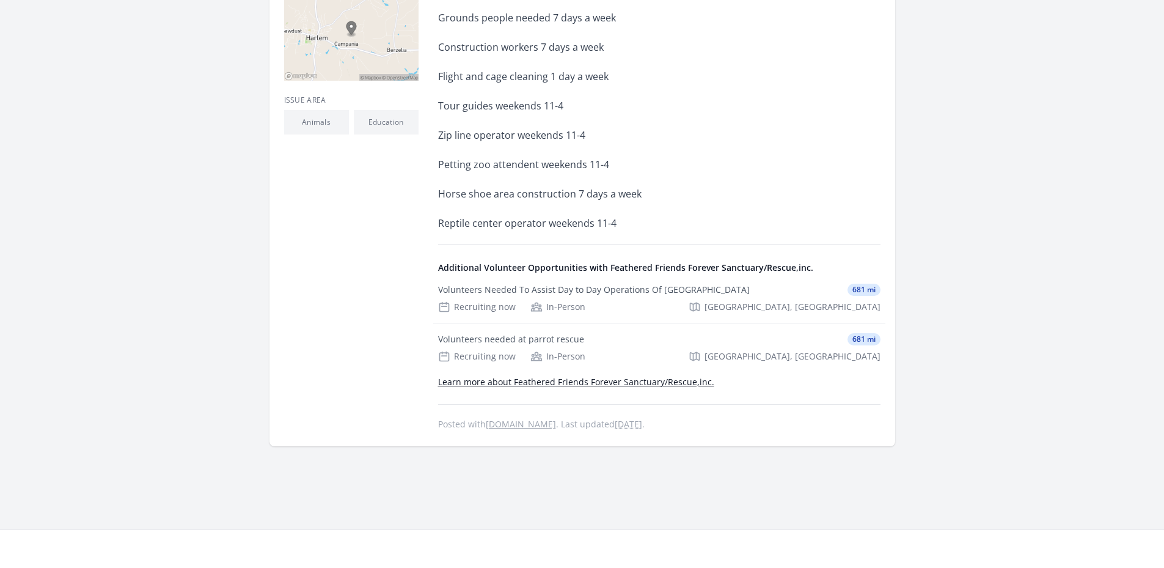
click at [662, 379] on link "Learn more about Feathered Friends Forever Sanctuary/Rescue,inc." at bounding box center [576, 382] width 276 height 12
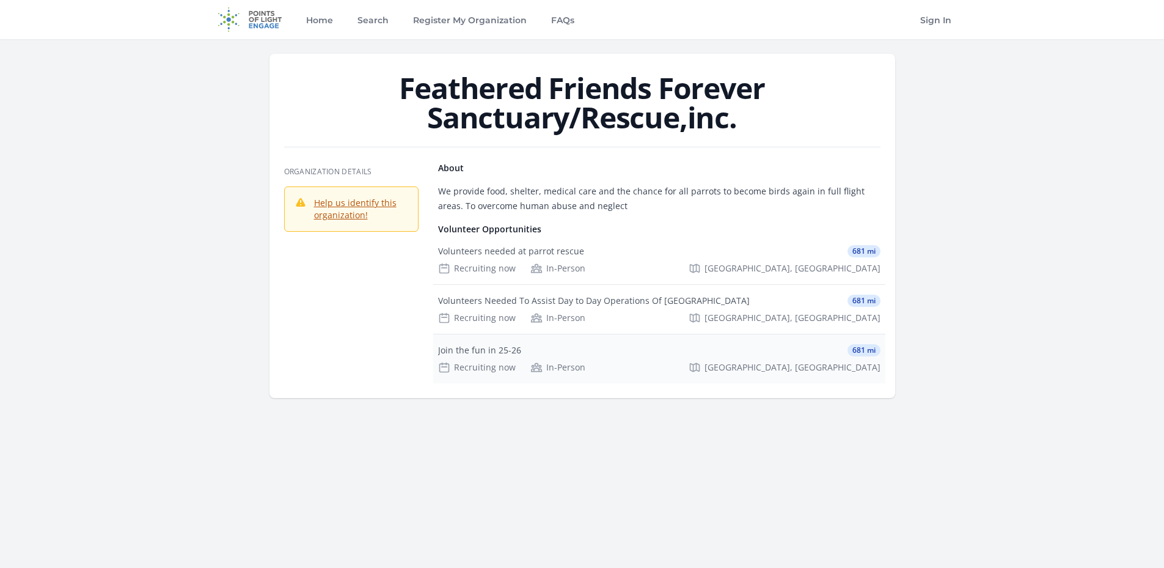
click at [472, 352] on div "Join the fun in 25-26" at bounding box center [479, 350] width 83 height 12
